Goal: Check status: Check status

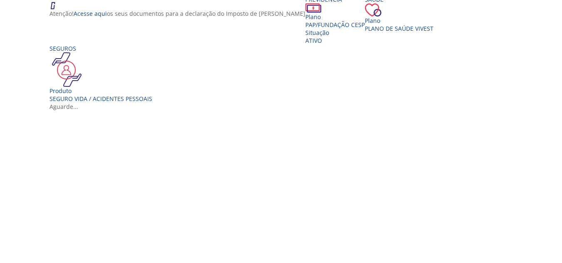
scroll to position [166, 0]
click at [94, 102] on div "Seguros Produto Seguro Vida / Acidentes Pessoais" at bounding box center [100, 73] width 103 height 58
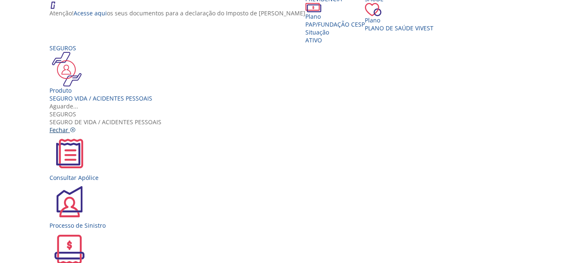
click at [76, 127] on icon "Vivest" at bounding box center [73, 130] width 6 height 6
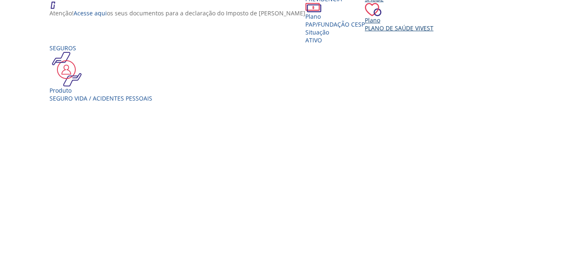
click at [365, 32] on div "Saúde Plano Plano de Saúde VIVEST" at bounding box center [399, 13] width 69 height 37
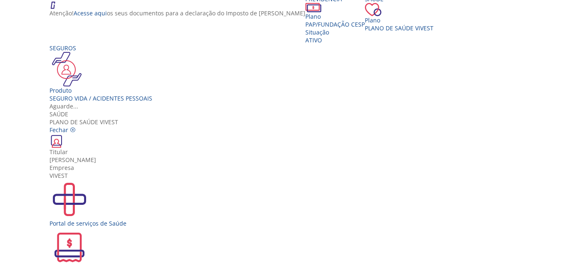
scroll to position [0, 0]
click at [76, 126] on link "Fechar" at bounding box center [62, 130] width 26 height 8
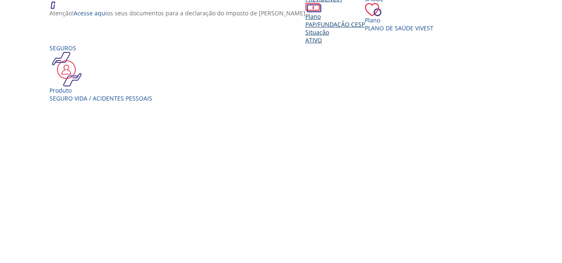
click at [305, 28] on span "PAP/Fundação CESP" at bounding box center [334, 24] width 59 height 8
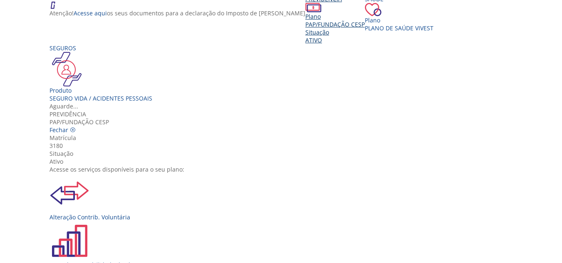
scroll to position [93, 0]
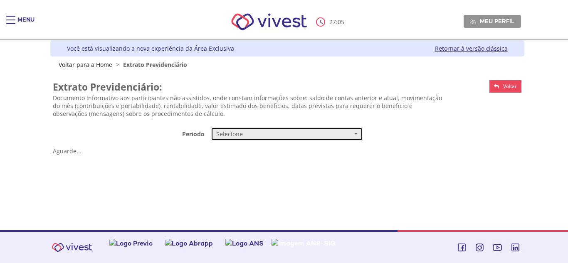
click at [254, 127] on button "Selecione" at bounding box center [287, 134] width 152 height 14
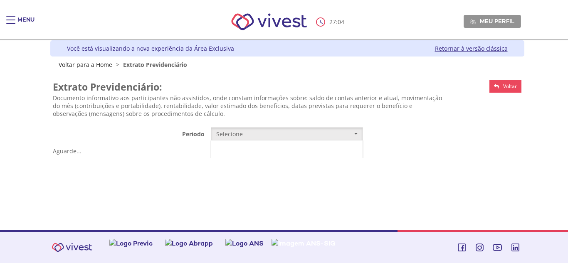
click at [259, 150] on link "Mensal" at bounding box center [286, 150] width 151 height 15
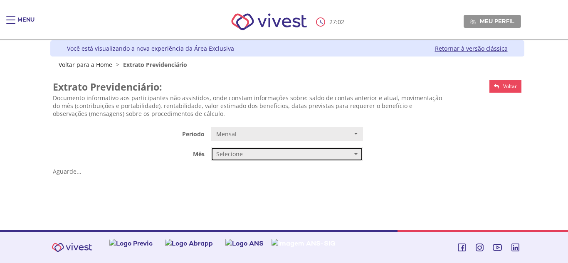
click at [244, 155] on span "Selecione" at bounding box center [284, 154] width 136 height 8
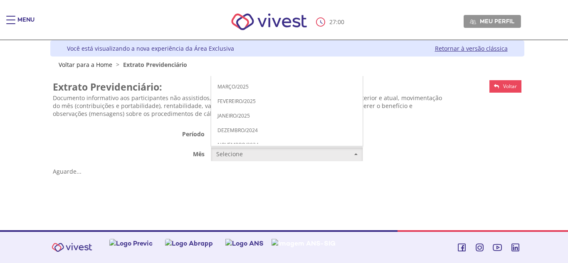
click at [245, 20] on link "AGOSTO/2025" at bounding box center [286, 14] width 151 height 15
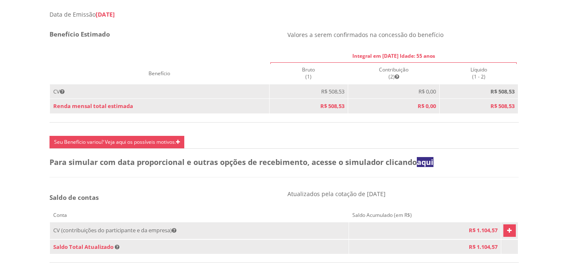
scroll to position [374, 0]
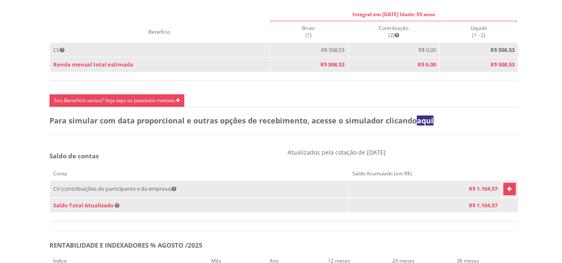
click at [507, 194] on icon "Vivest" at bounding box center [509, 189] width 5 height 10
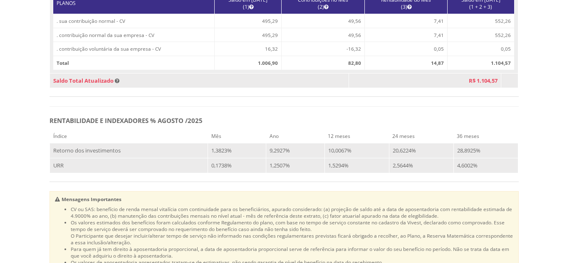
scroll to position [745, 0]
